Goal: Task Accomplishment & Management: Manage account settings

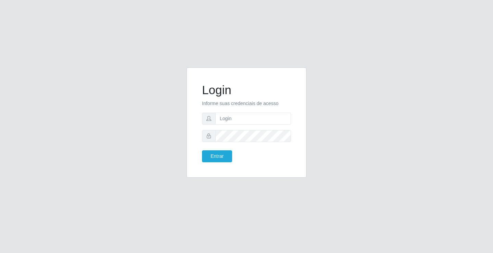
drag, startPoint x: 155, startPoint y: -1, endPoint x: 56, endPoint y: -29, distance: 103.2
click at [56, 0] on html "Login Informe suas credenciais de acesso Entrar" at bounding box center [246, 126] width 493 height 253
